Goal: Check status: Check status

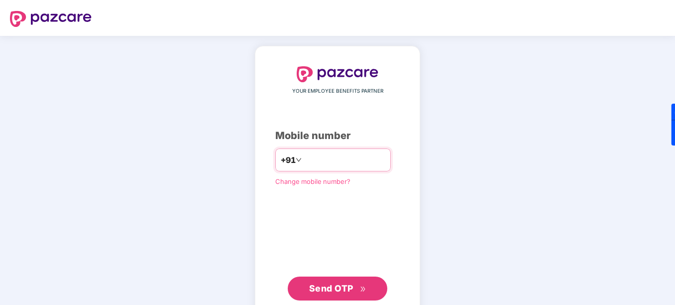
click at [316, 155] on input "number" at bounding box center [345, 160] width 82 height 16
click at [304, 159] on input "**********" at bounding box center [345, 160] width 82 height 16
type input "**********"
click at [328, 283] on span "Send OTP" at bounding box center [331, 288] width 44 height 10
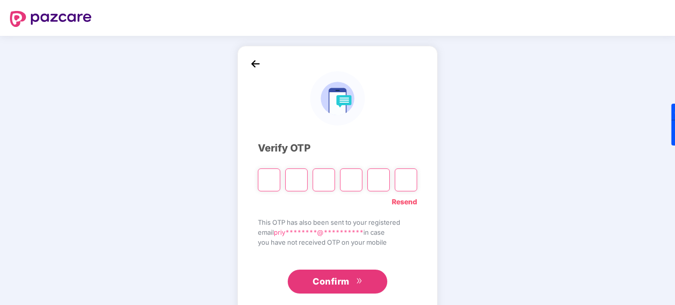
type input "*"
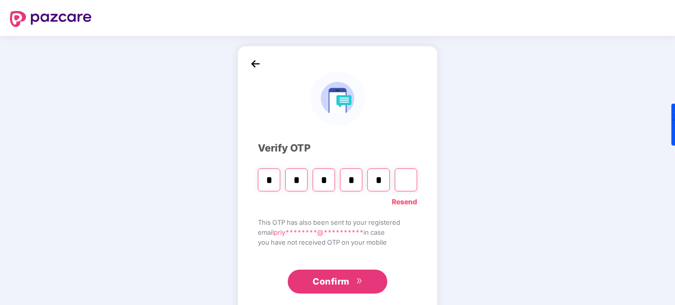
type input "*"
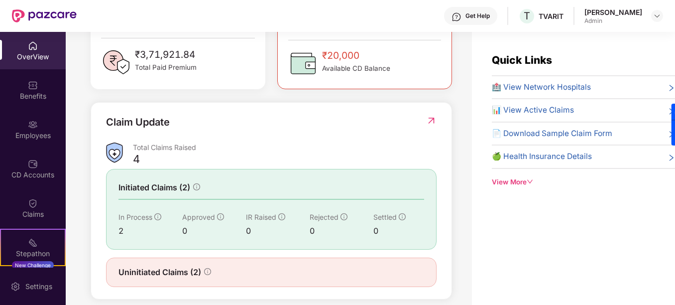
scroll to position [299, 0]
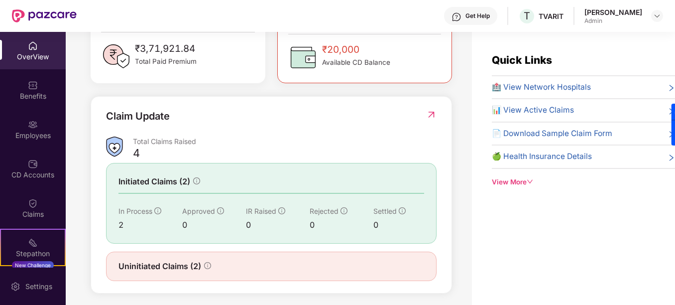
click at [184, 273] on div "Uninitiated Claims (2)" at bounding box center [271, 265] width 330 height 29
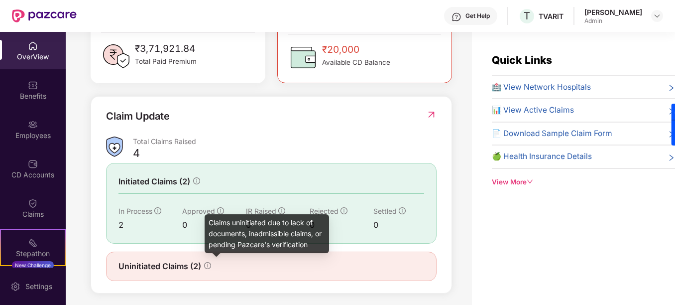
click at [210, 266] on icon "info-circle" at bounding box center [207, 265] width 7 height 7
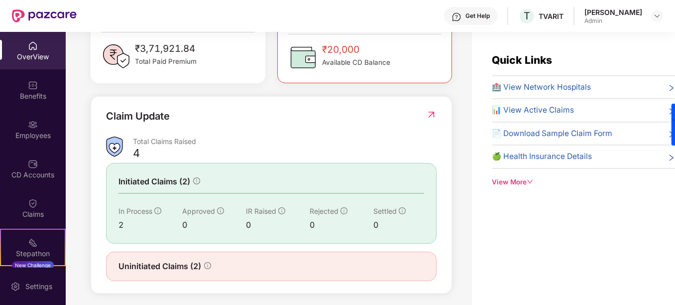
click at [432, 117] on img at bounding box center [431, 114] width 10 height 10
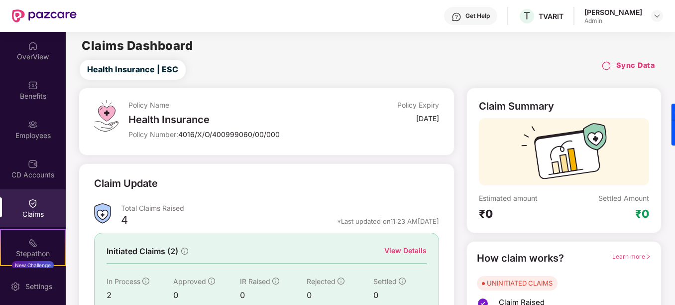
click at [403, 248] on div "View Details" at bounding box center [405, 250] width 42 height 11
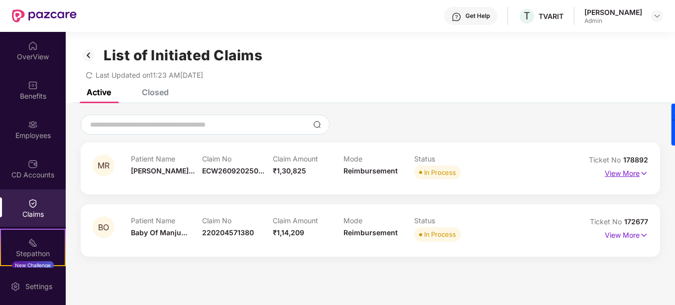
click at [644, 171] on img at bounding box center [643, 173] width 8 height 11
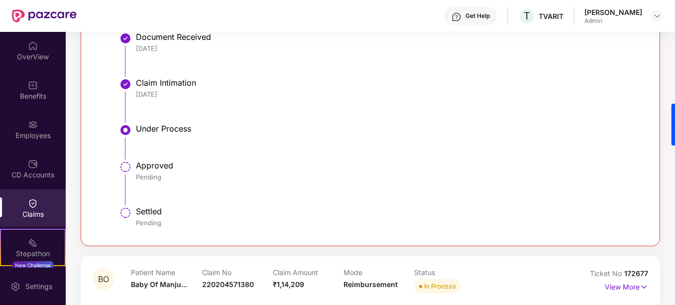
scroll to position [337, 0]
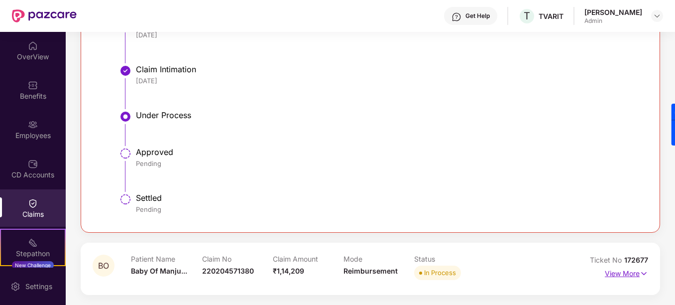
click at [640, 269] on img at bounding box center [643, 273] width 8 height 11
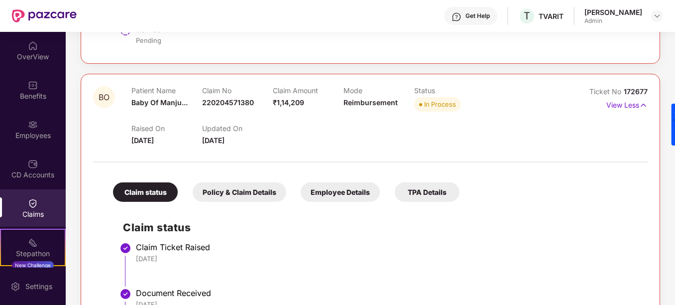
scroll to position [407, 0]
